Goal: Task Accomplishment & Management: Complete application form

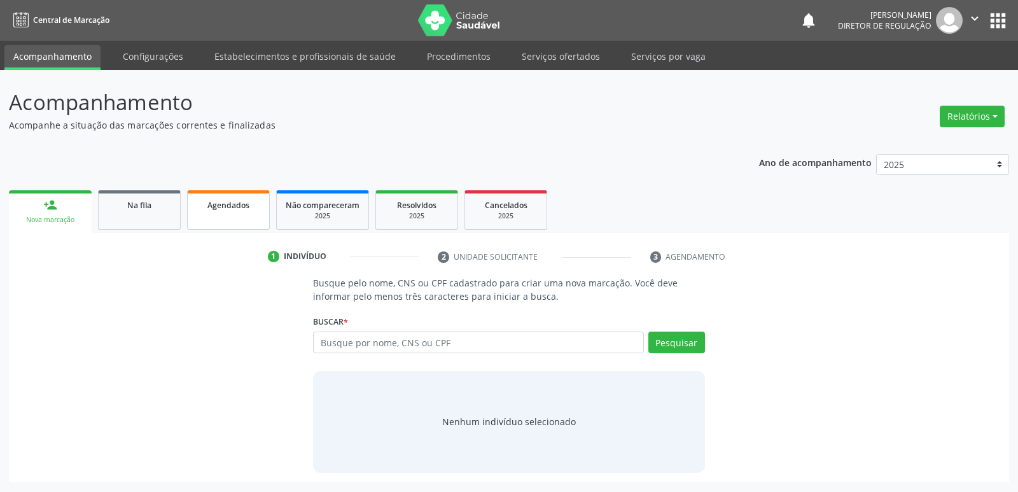
click at [230, 207] on span "Agendados" at bounding box center [228, 205] width 42 height 11
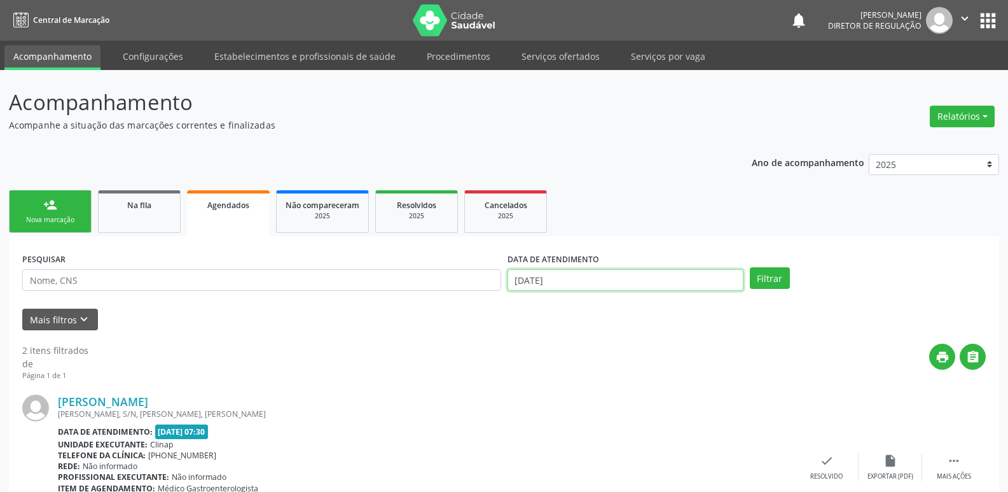
click at [562, 276] on input "[DATE]" at bounding box center [625, 280] width 236 height 22
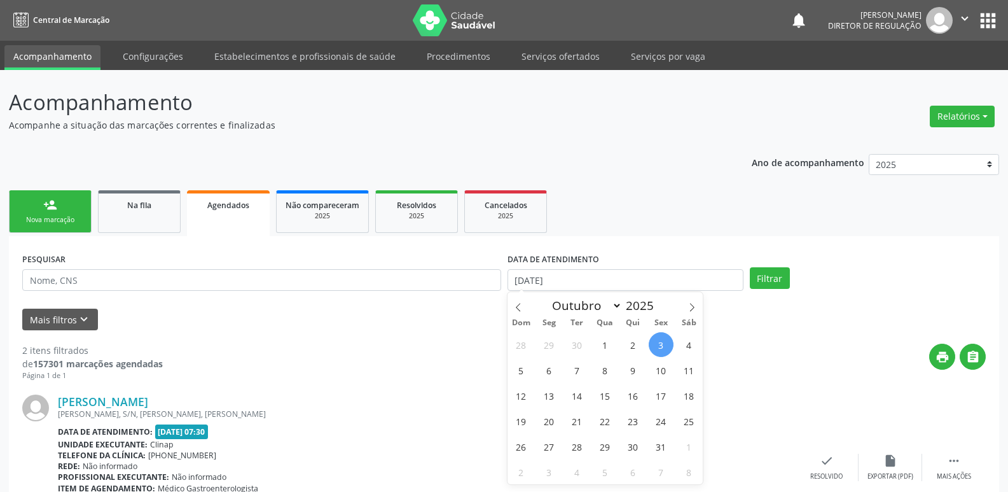
click at [659, 348] on span "3" at bounding box center [661, 344] width 25 height 25
type input "[DATE]"
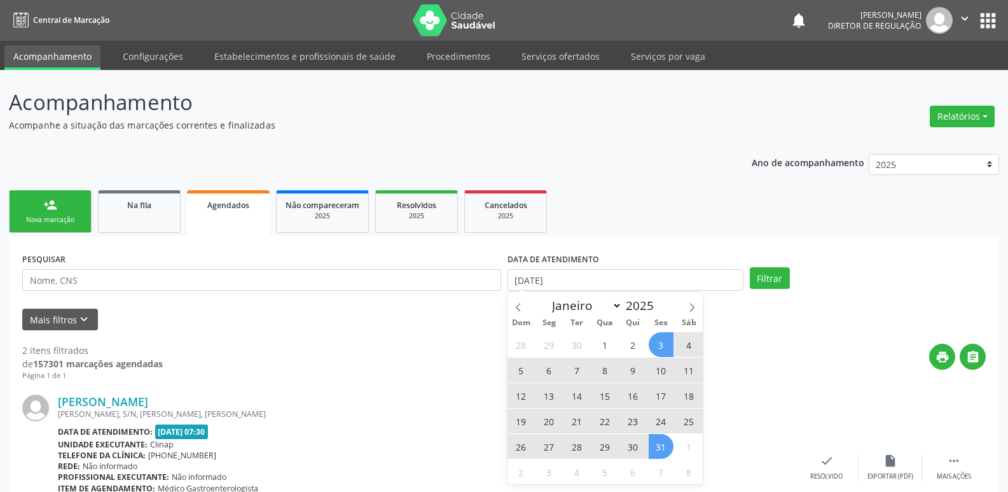
click at [658, 444] on span "31" at bounding box center [661, 446] width 25 height 25
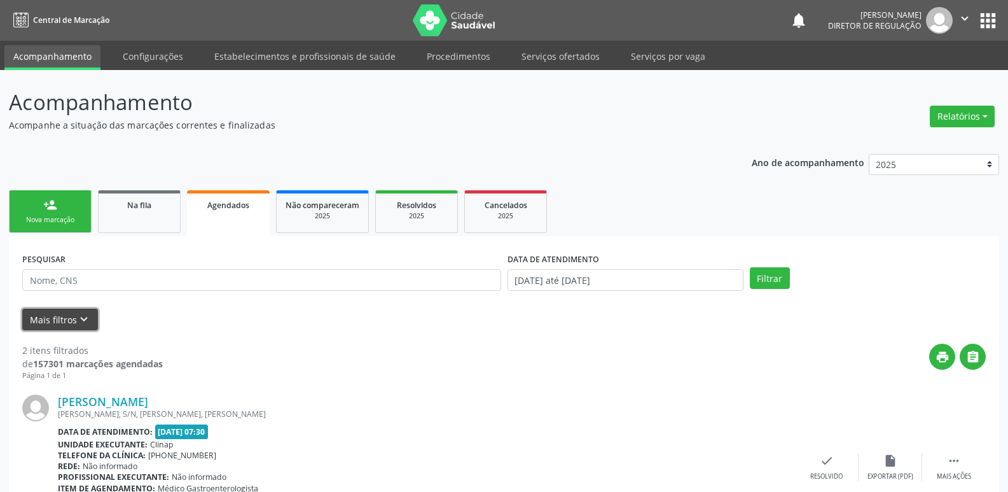
click at [91, 318] on button "Mais filtros keyboard_arrow_down" at bounding box center [60, 319] width 76 height 22
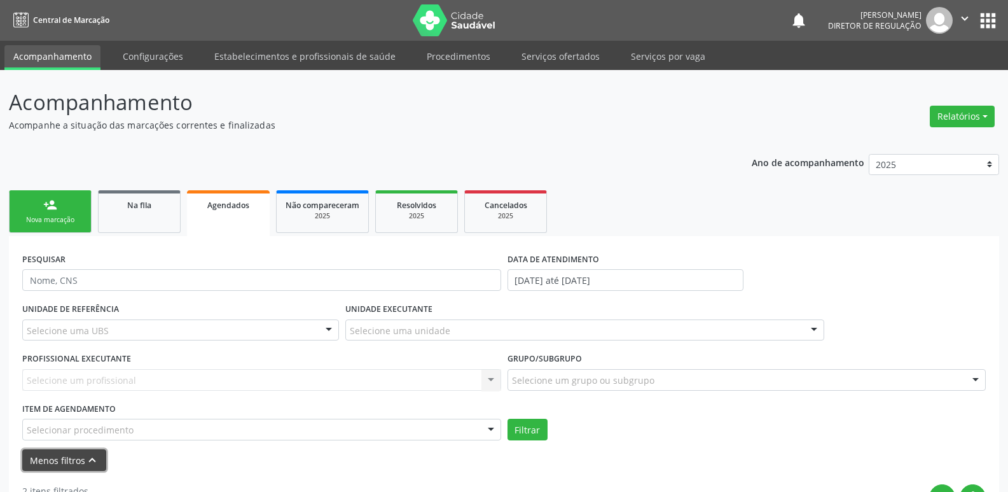
scroll to position [191, 0]
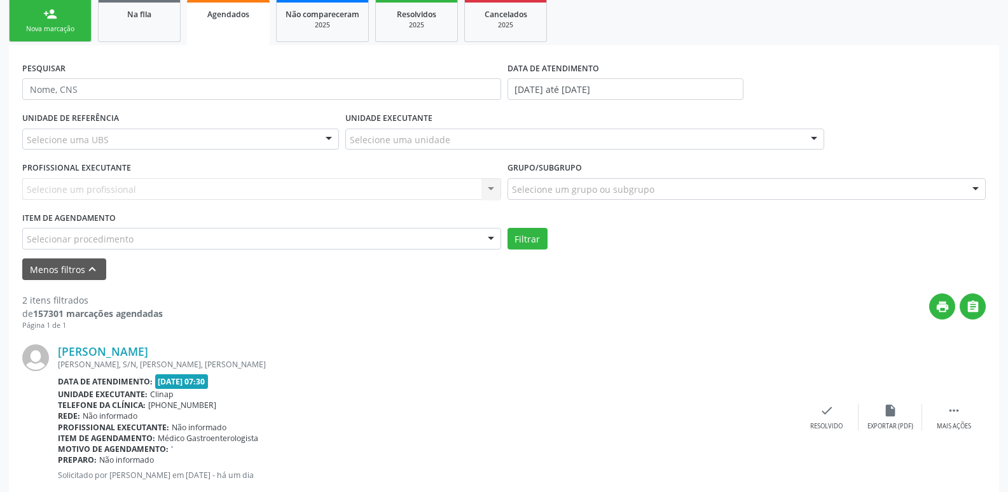
click at [134, 235] on div "Selecionar procedimento" at bounding box center [261, 239] width 479 height 22
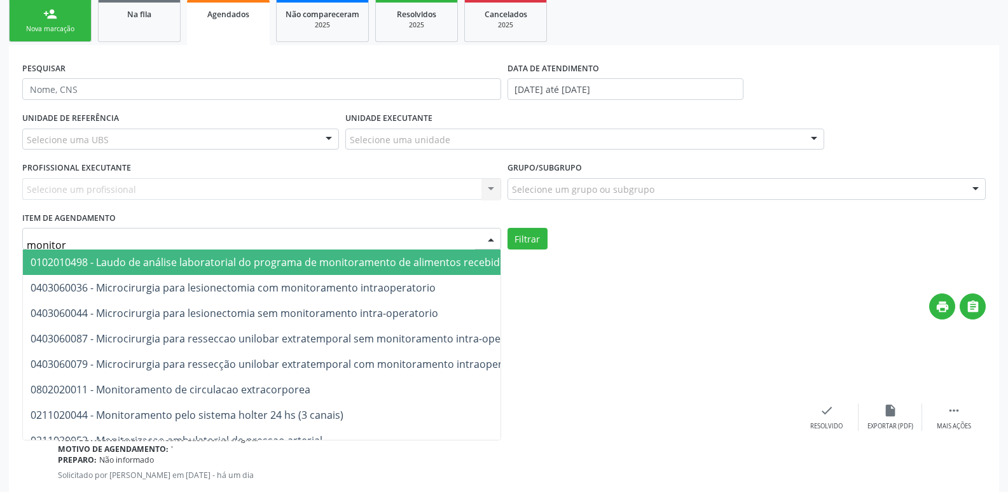
type input "monitori"
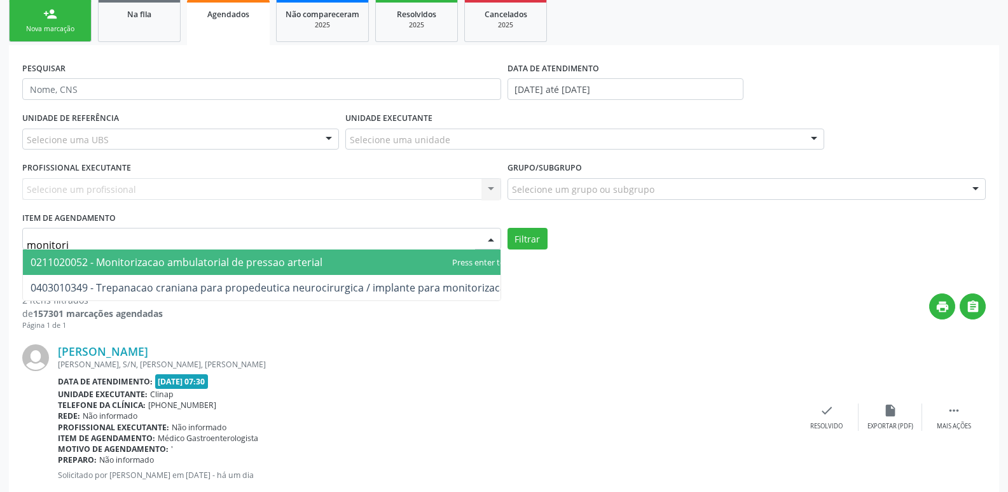
click at [156, 264] on span "0211020052 - Monitorizacao ambulatorial de pressao arterial" at bounding box center [177, 262] width 292 height 14
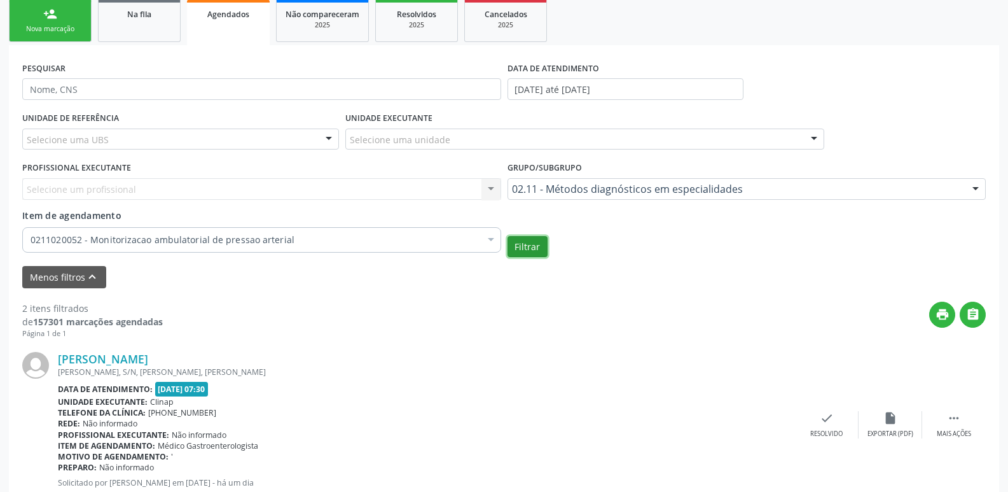
click at [531, 246] on button "Filtrar" at bounding box center [527, 247] width 40 height 22
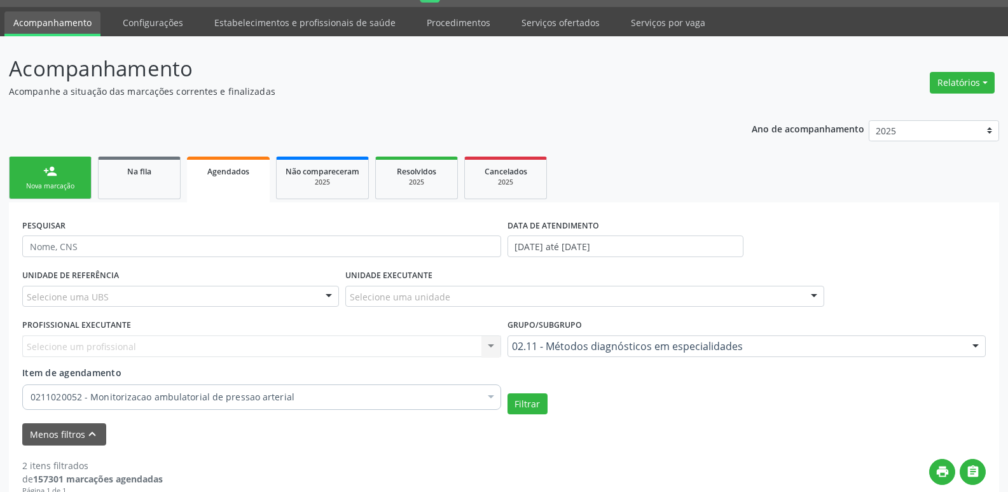
scroll to position [97, 0]
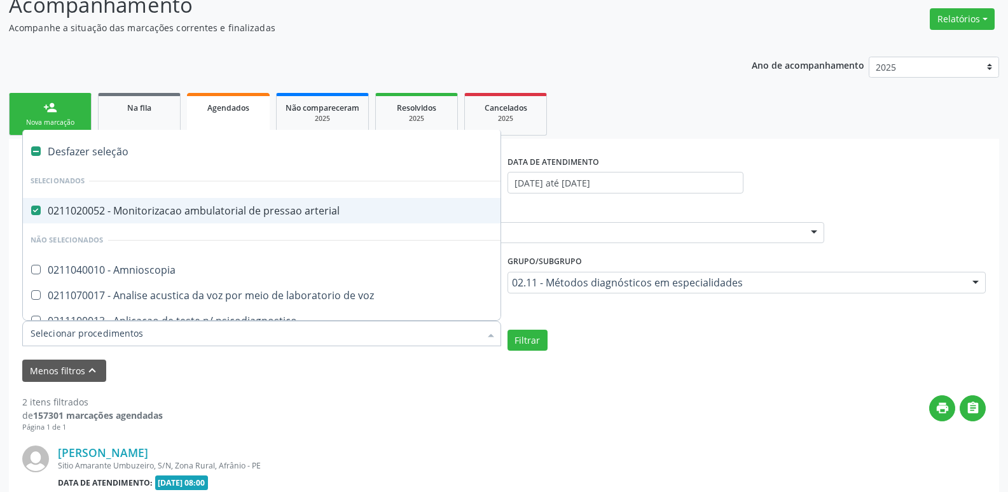
click at [33, 209] on arterial at bounding box center [36, 210] width 10 height 10
click at [31, 209] on arterial "checkbox" at bounding box center [27, 210] width 8 height 8
checkbox arterial "false"
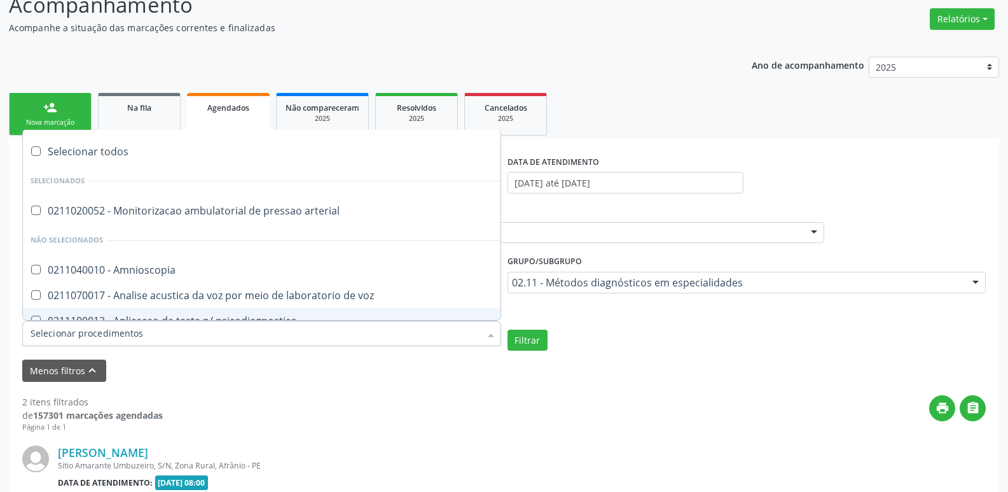
click at [124, 333] on input "Item de agendamento" at bounding box center [256, 333] width 450 height 25
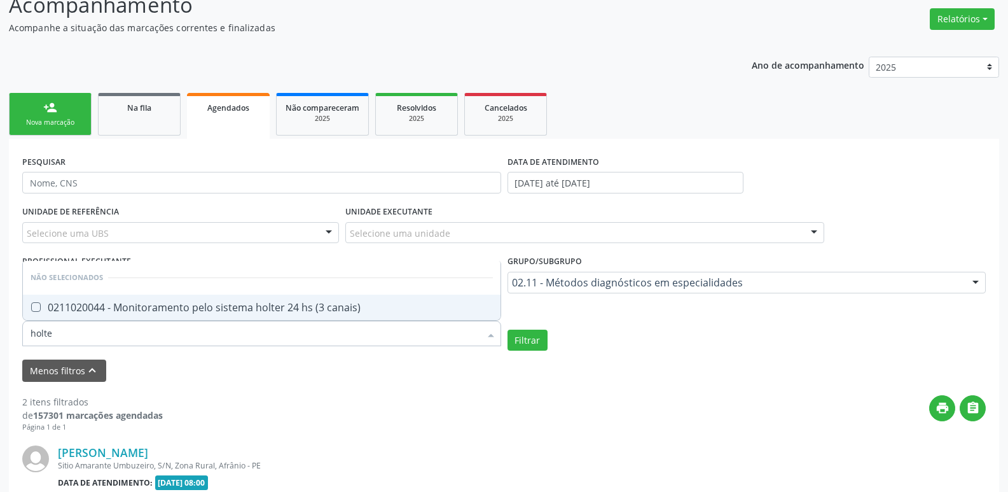
type input "holter"
click at [142, 310] on div "0211020044 - Monitoramento pelo sistema holter 24 hs (3 canais)" at bounding box center [262, 307] width 462 height 10
checkbox canais\) "true"
click at [527, 342] on button "Filtrar" at bounding box center [527, 340] width 40 height 22
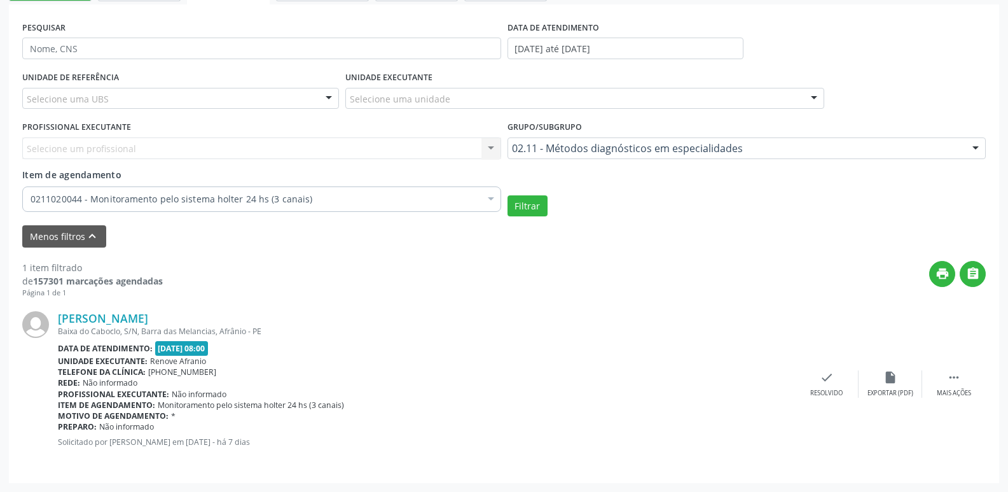
scroll to position [41, 0]
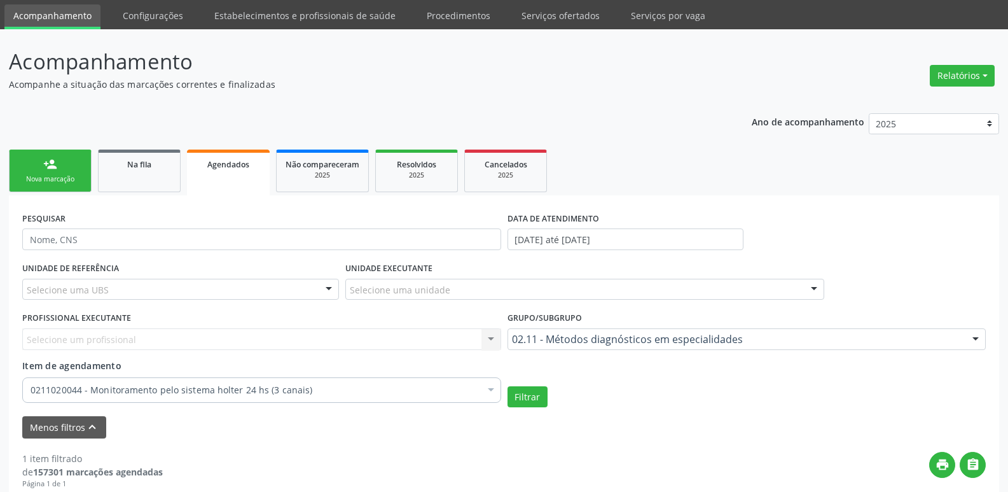
click at [68, 175] on div "Nova marcação" at bounding box center [50, 179] width 64 height 10
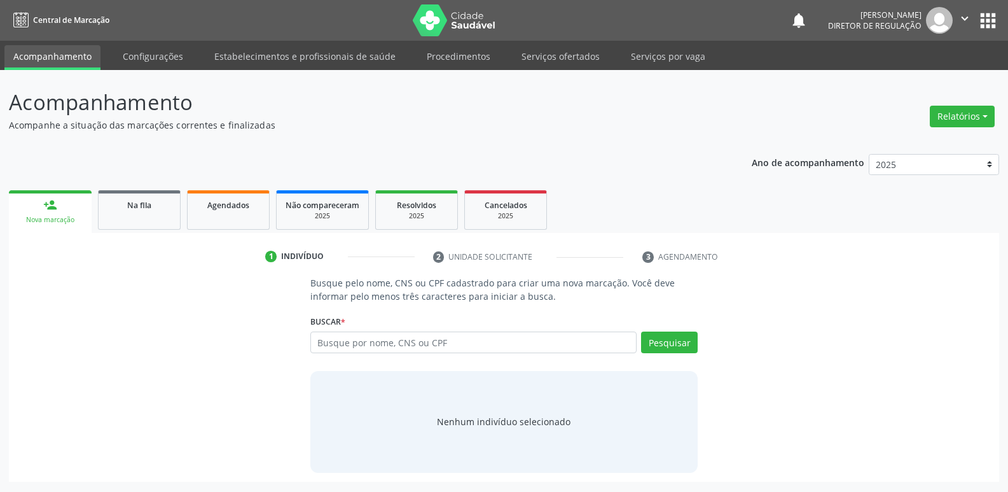
scroll to position [0, 0]
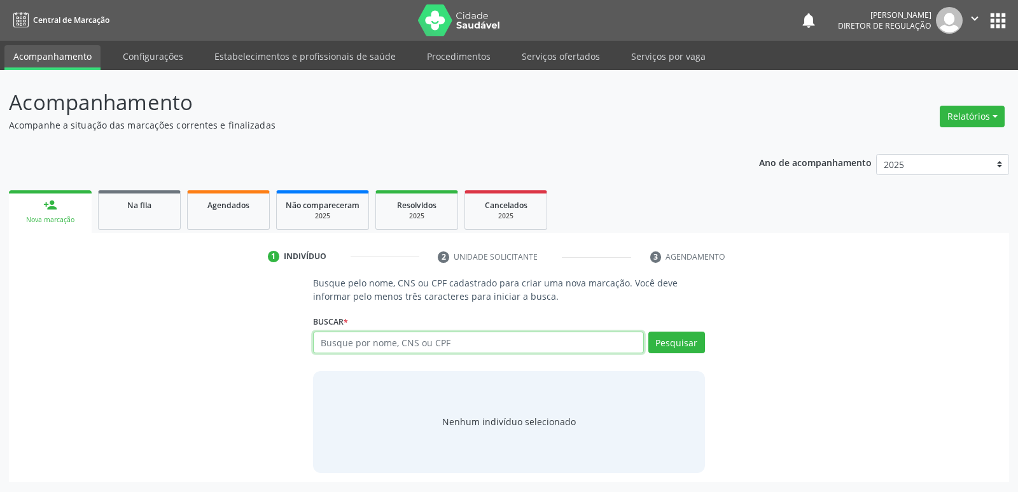
click at [372, 343] on input "text" at bounding box center [478, 342] width 330 height 22
type input "erenilson"
click at [680, 340] on button "Pesquisar" at bounding box center [676, 342] width 57 height 22
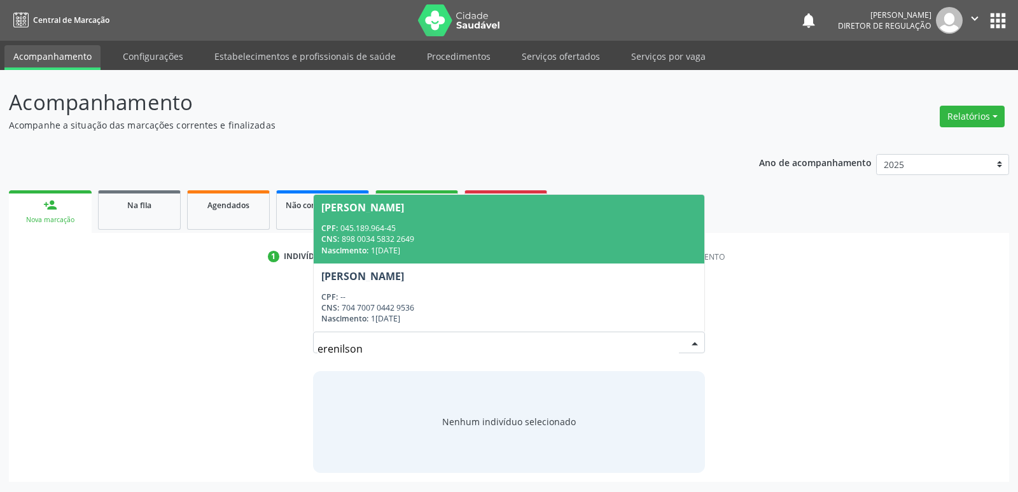
click at [397, 234] on div "CNS: 898 0034 5832 2649" at bounding box center [508, 238] width 375 height 11
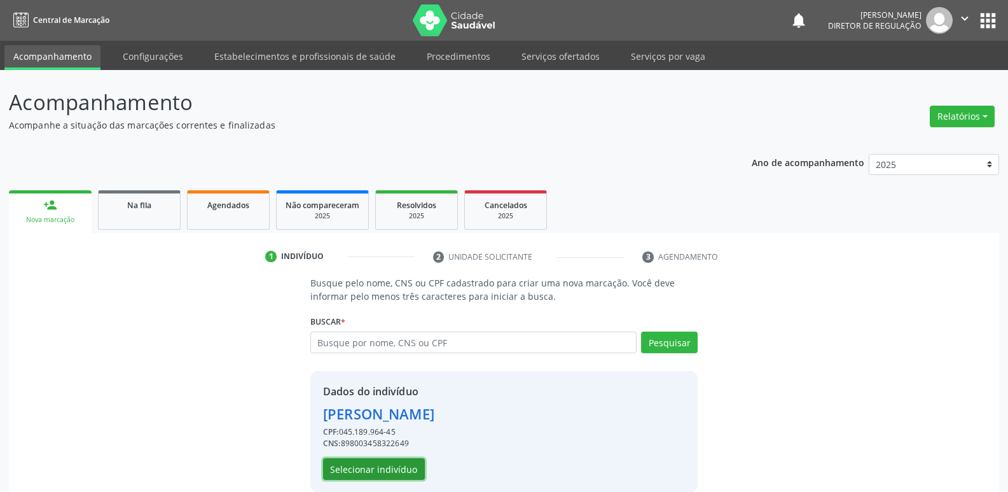
click at [403, 469] on button "Selecionar indivíduo" at bounding box center [374, 469] width 102 height 22
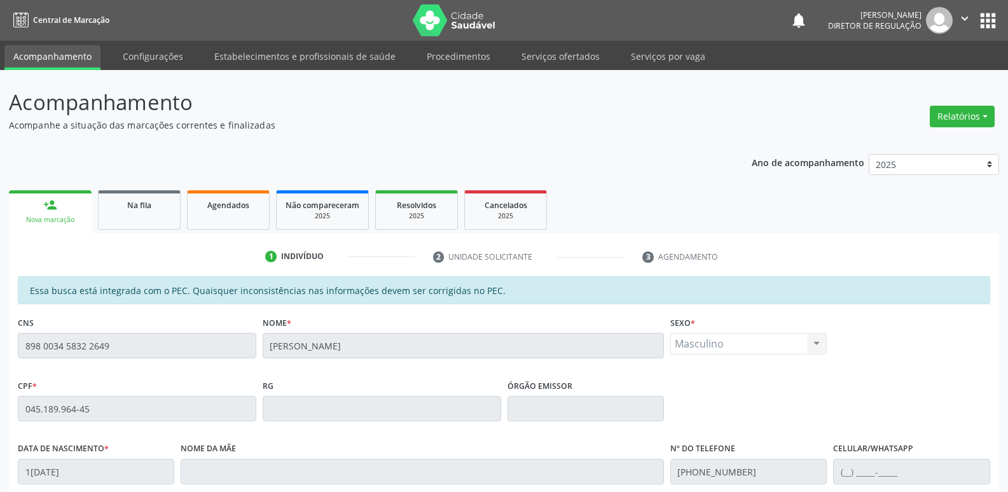
click at [12, 409] on div "Essa busca está integrada com o PEC. Quaisquer inconsistências nas informações …" at bounding box center [504, 496] width 990 height 441
